Goal: Find specific page/section: Locate a particular part of the current website

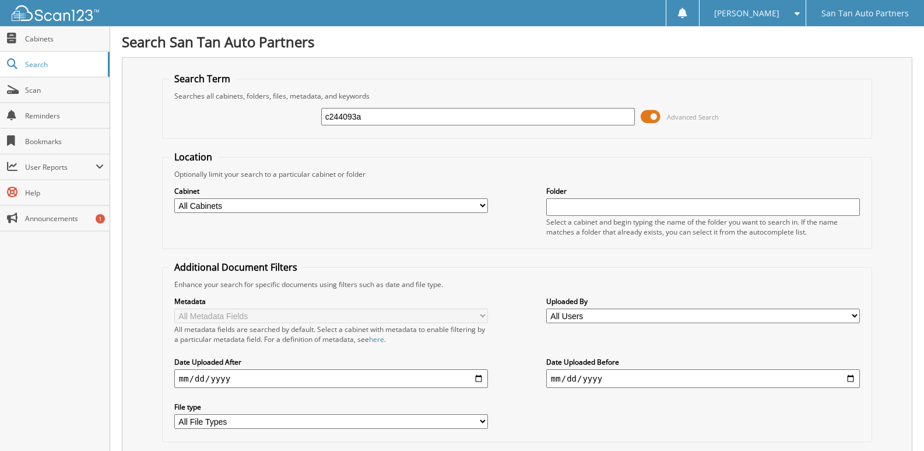
type input "c244093a"
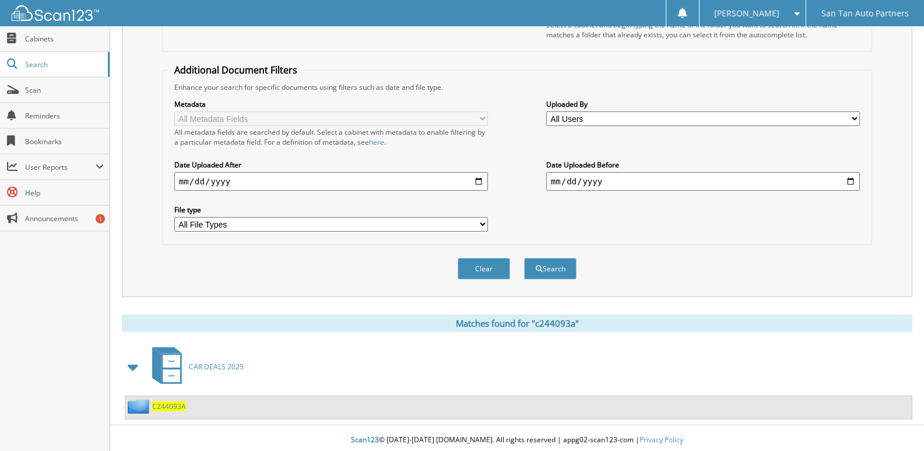
scroll to position [201, 0]
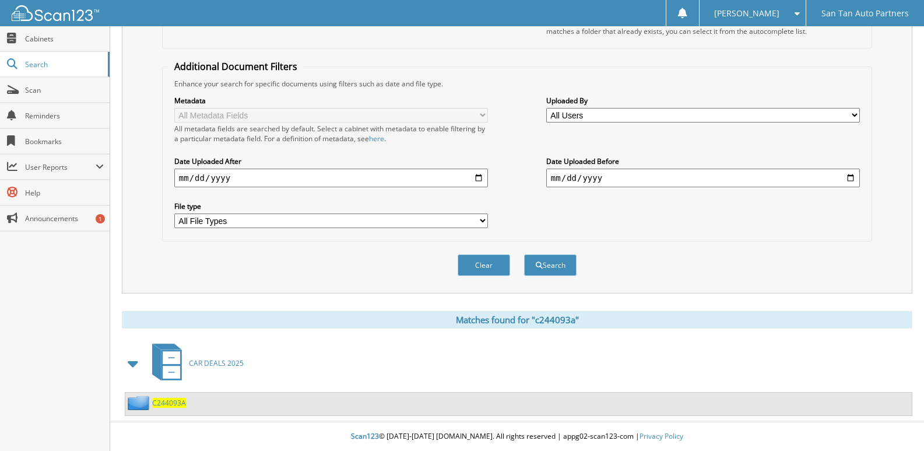
click at [178, 403] on span "C244093A" at bounding box center [169, 403] width 34 height 10
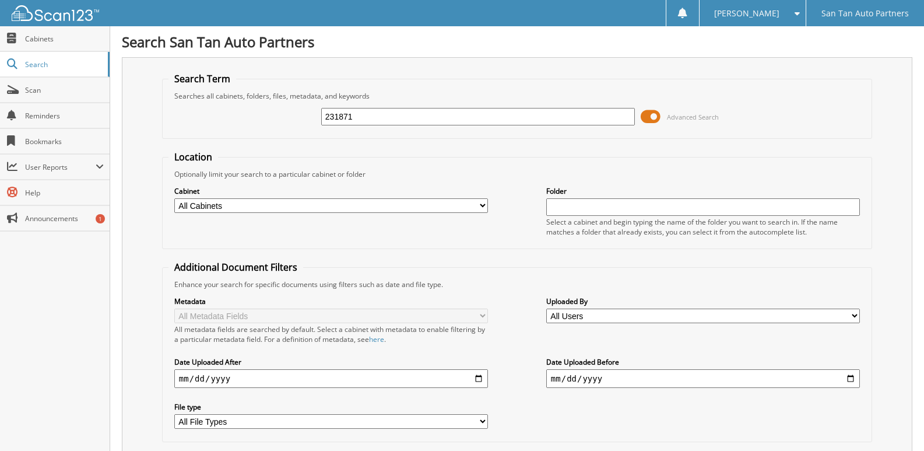
type input "231871"
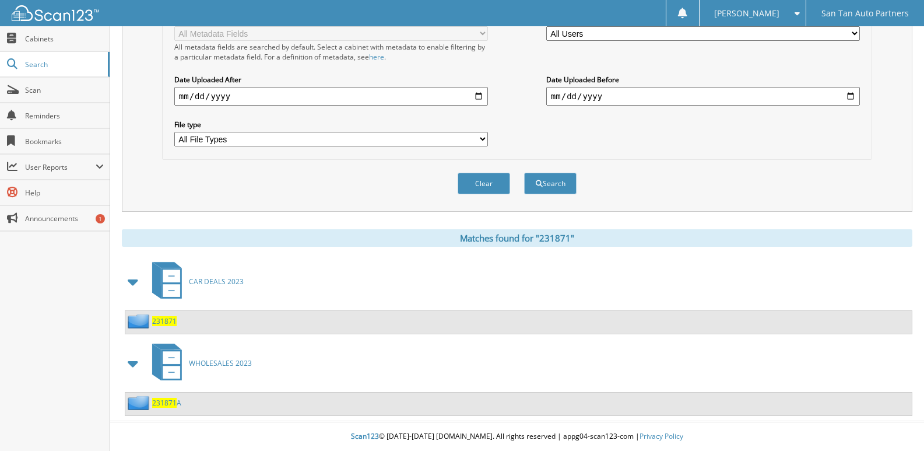
click at [167, 320] on span "231871" at bounding box center [164, 321] width 24 height 10
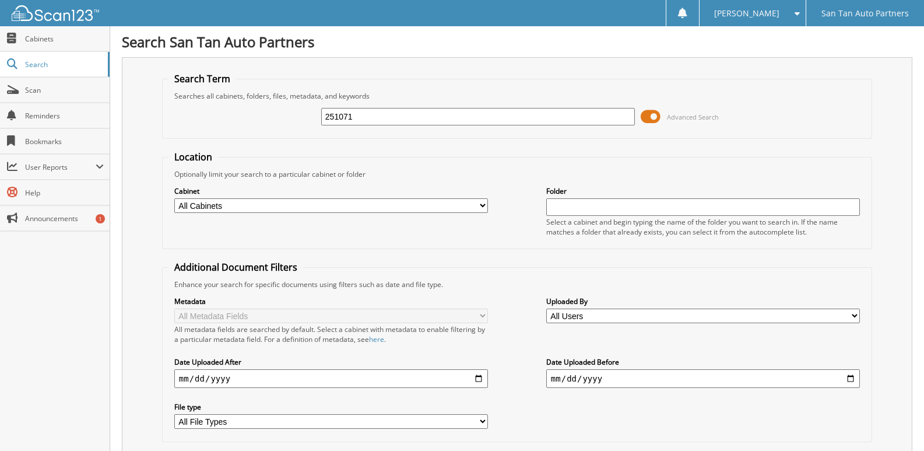
type input "251071"
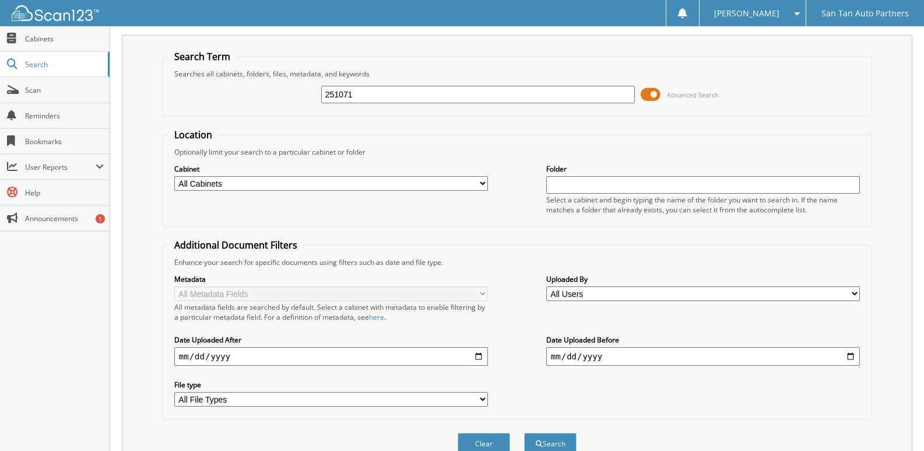
scroll to position [201, 0]
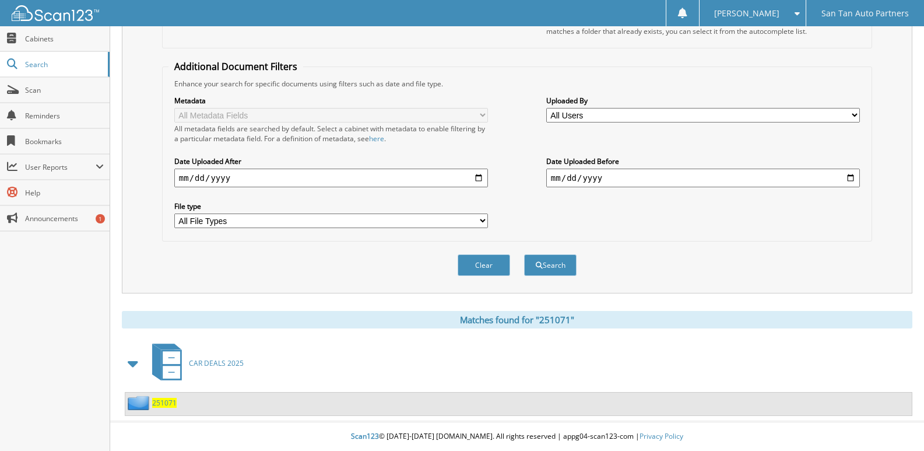
click at [175, 402] on span "251071" at bounding box center [164, 403] width 24 height 10
